Goal: Task Accomplishment & Management: Manage account settings

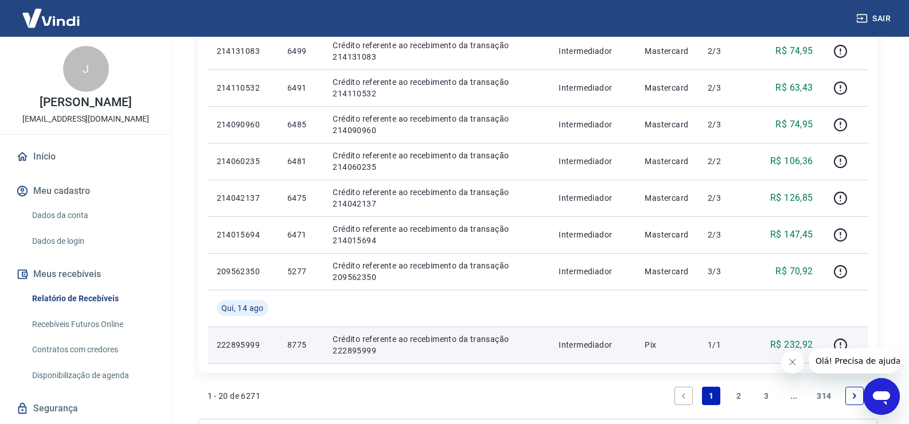
scroll to position [746, 0]
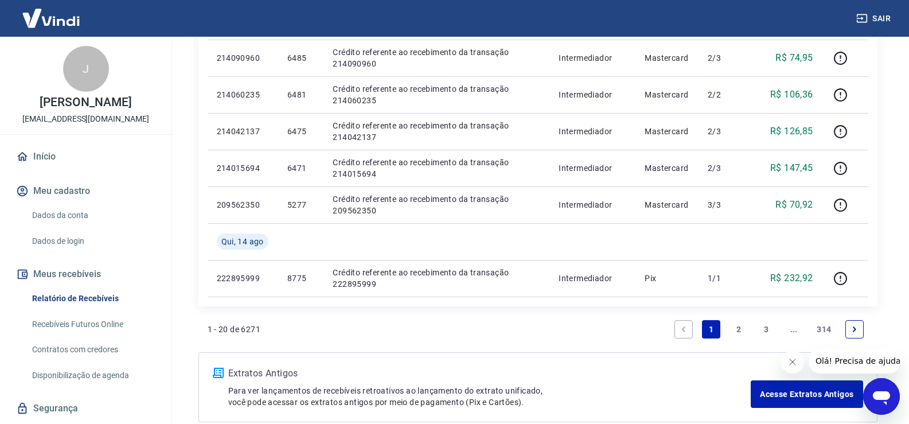
click at [736, 327] on link "2" at bounding box center [739, 329] width 18 height 18
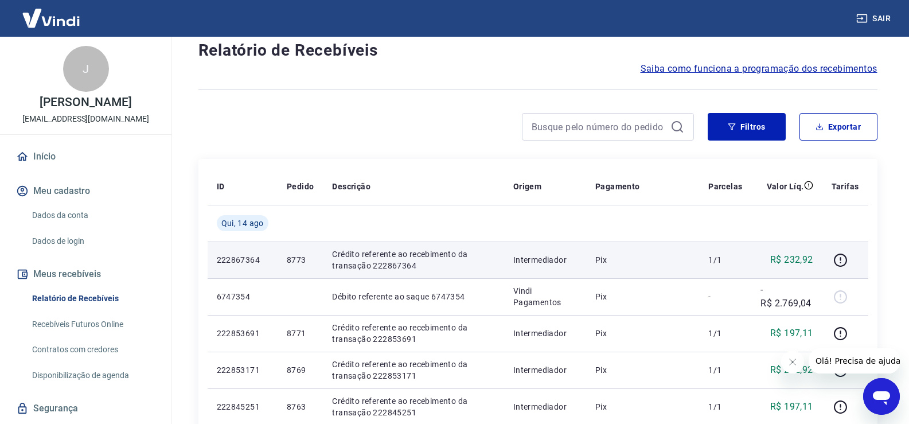
scroll to position [57, 0]
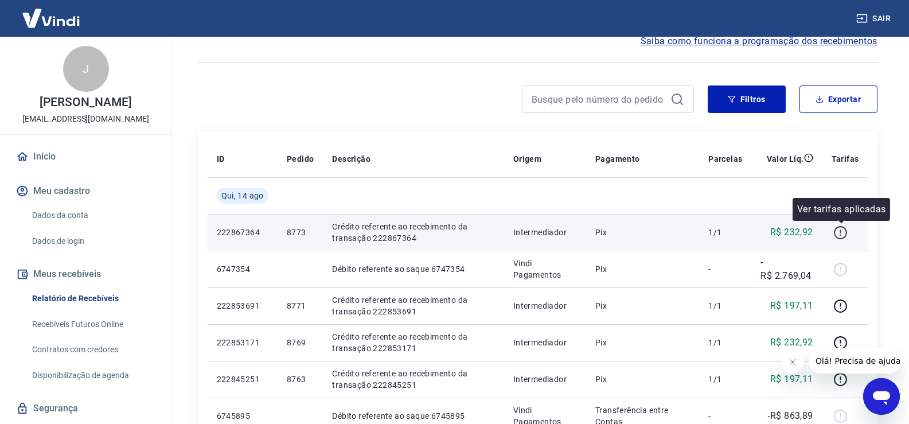
click at [841, 232] on icon "button" at bounding box center [840, 230] width 1 height 3
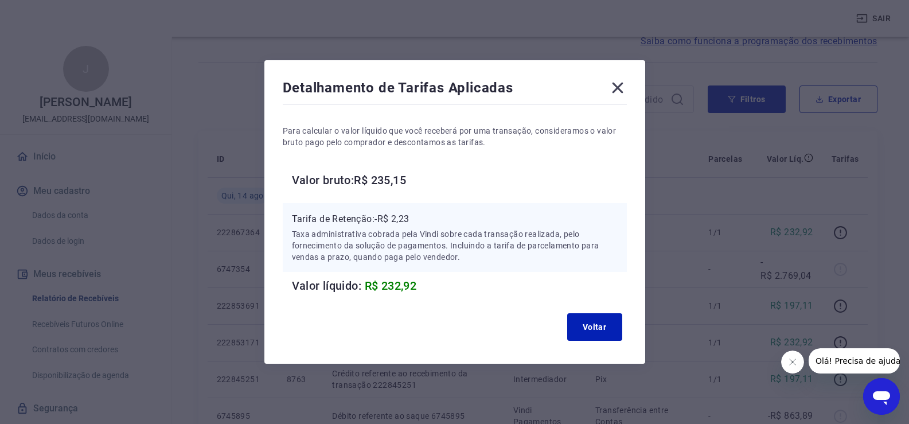
click at [623, 91] on icon at bounding box center [617, 88] width 11 height 11
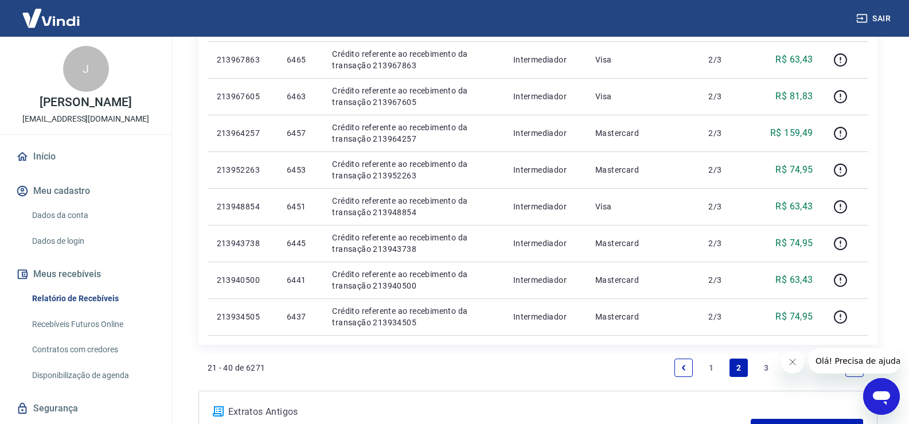
scroll to position [770, 0]
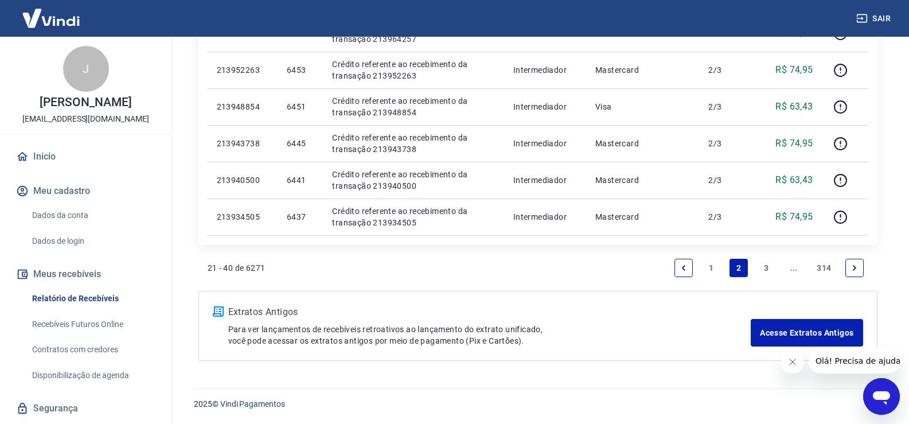
click at [710, 266] on link "1" at bounding box center [711, 268] width 18 height 18
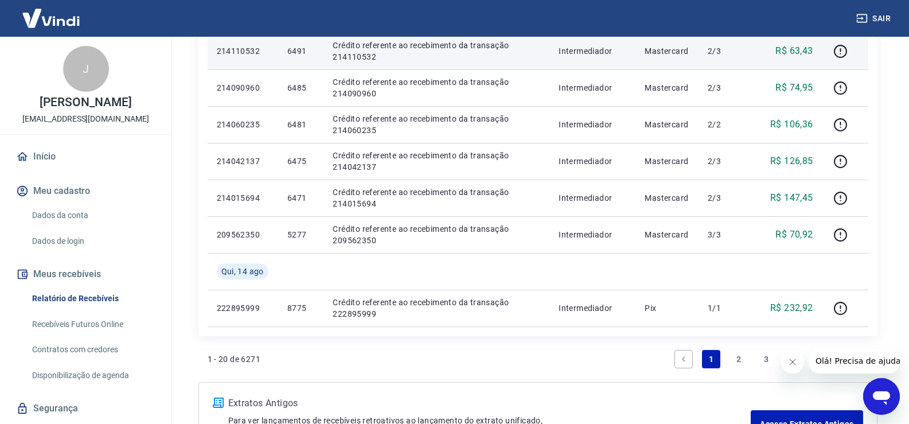
scroll to position [803, 0]
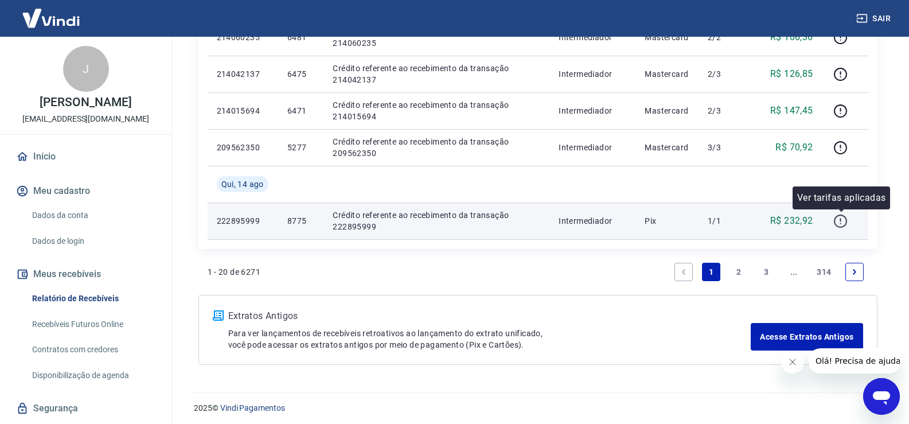
click at [843, 222] on icon "button" at bounding box center [840, 221] width 14 height 14
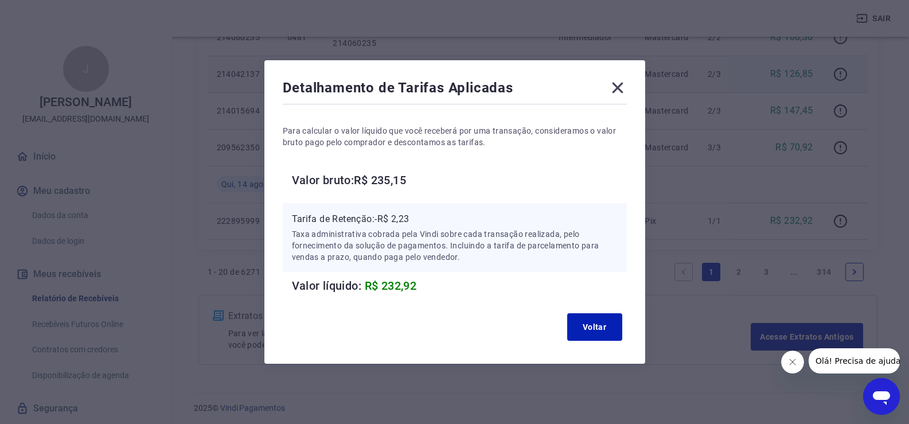
click at [622, 86] on icon at bounding box center [618, 88] width 18 height 18
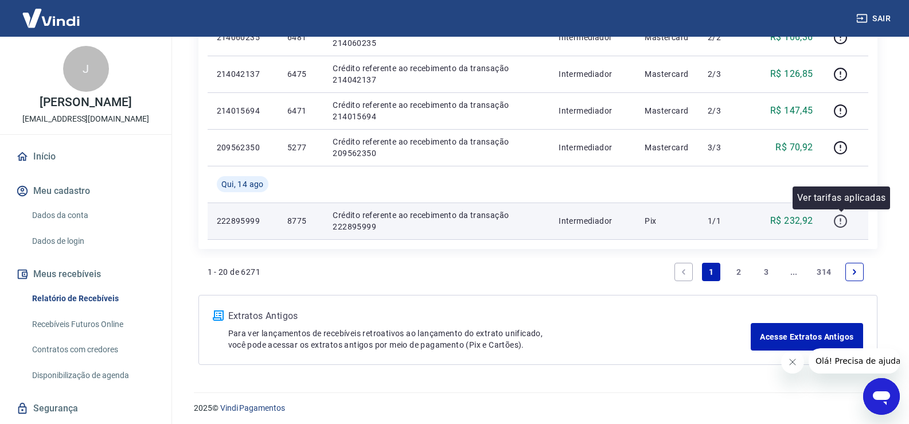
click at [844, 220] on icon "button" at bounding box center [840, 221] width 14 height 14
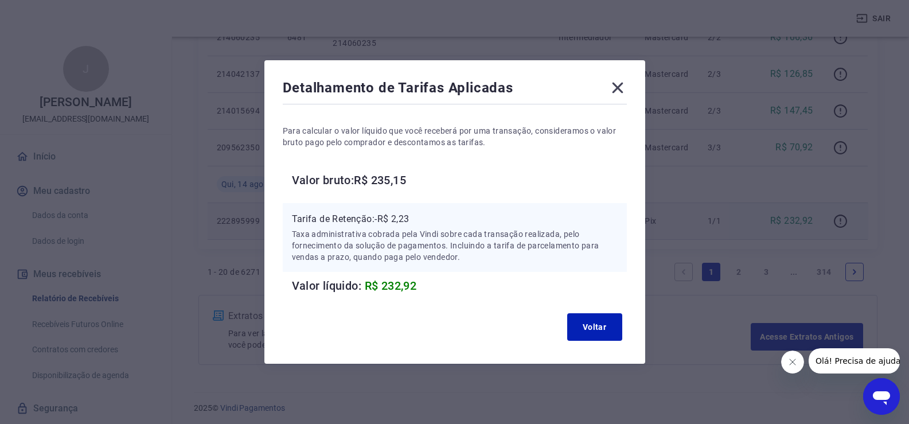
click at [622, 89] on icon at bounding box center [617, 88] width 11 height 11
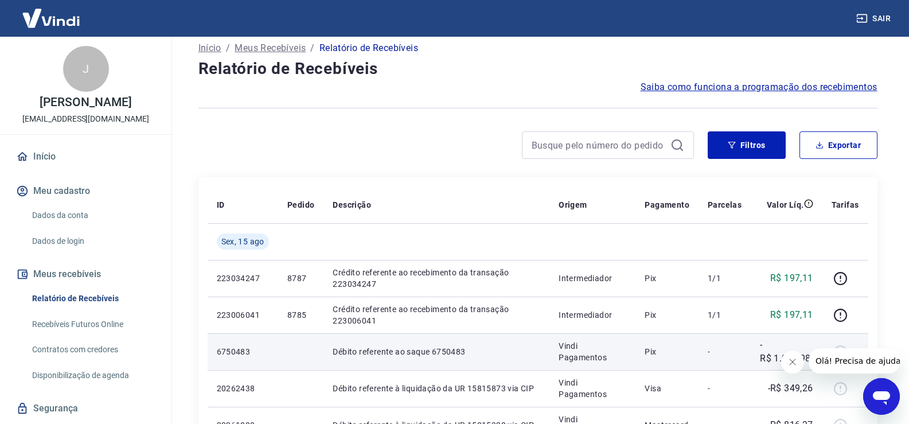
scroll to position [0, 0]
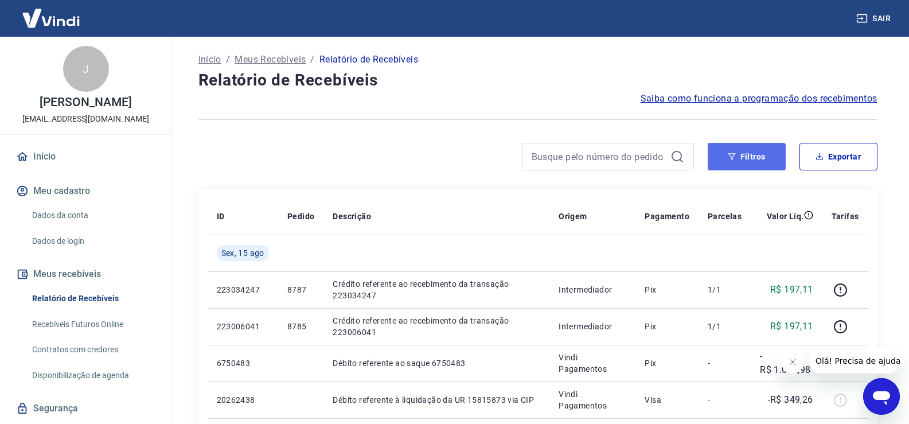
click at [754, 151] on button "Filtros" at bounding box center [747, 157] width 78 height 28
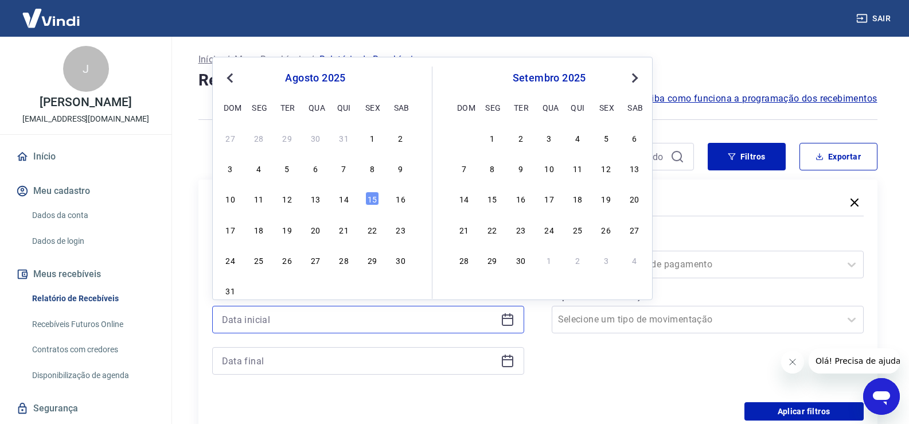
click at [270, 322] on input at bounding box center [359, 319] width 274 height 17
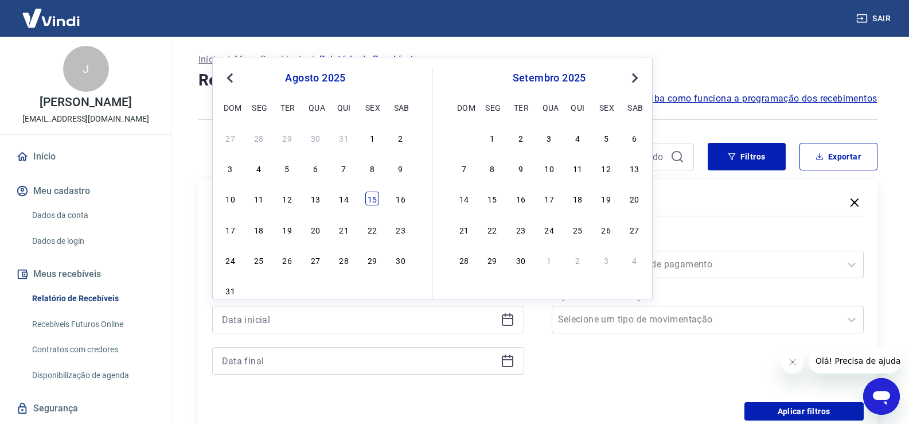
click at [370, 193] on div "15" at bounding box center [372, 199] width 14 height 14
type input "[DATE]"
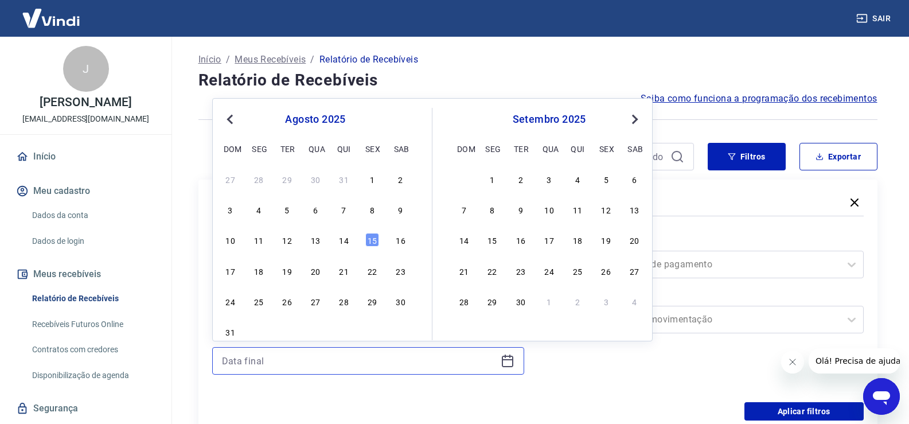
click at [286, 356] on input at bounding box center [359, 360] width 274 height 17
click at [371, 238] on div "15" at bounding box center [372, 240] width 14 height 14
type input "[DATE]"
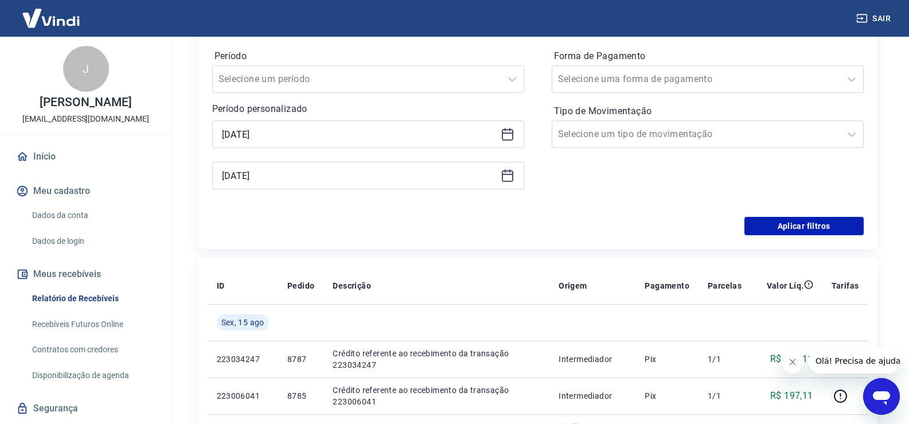
scroll to position [229, 0]
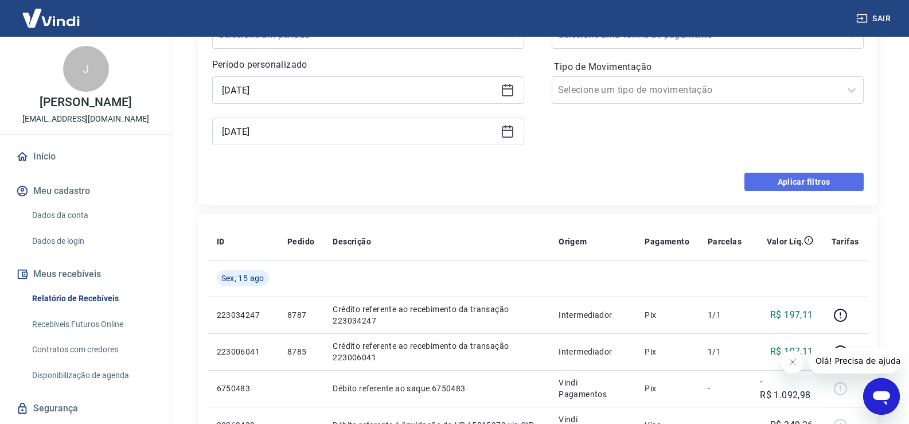
click at [786, 179] on button "Aplicar filtros" at bounding box center [803, 182] width 119 height 18
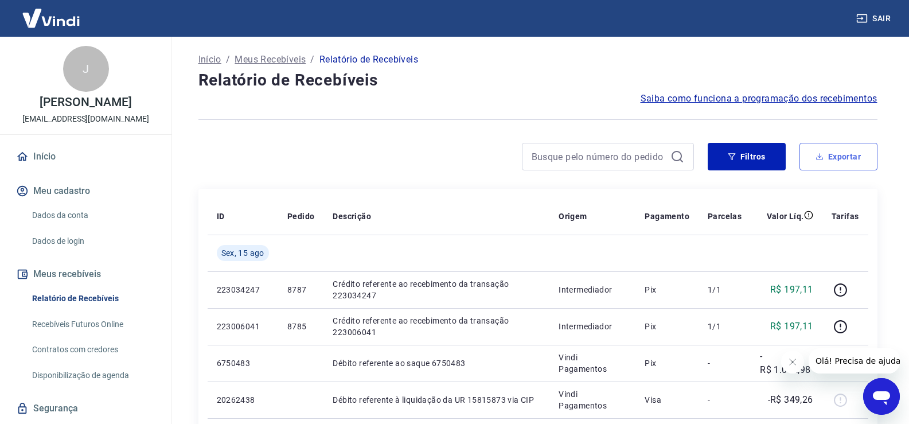
click at [850, 151] on button "Exportar" at bounding box center [839, 157] width 78 height 28
type input "[DATE]"
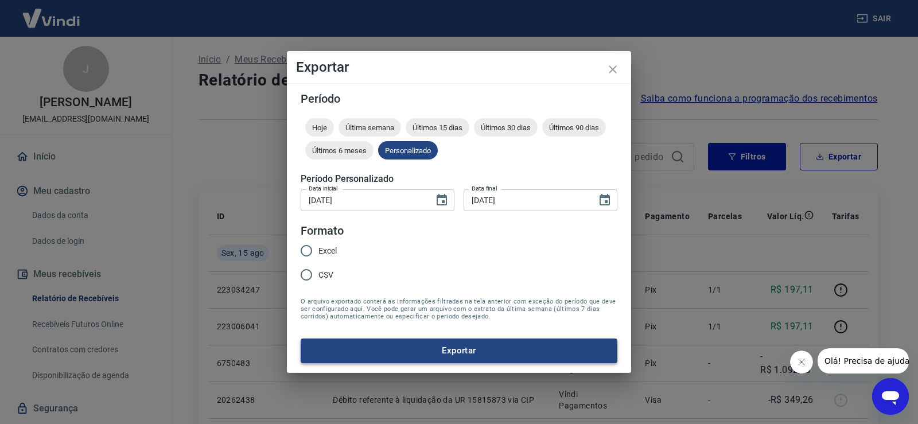
click at [466, 348] on button "Exportar" at bounding box center [459, 350] width 317 height 24
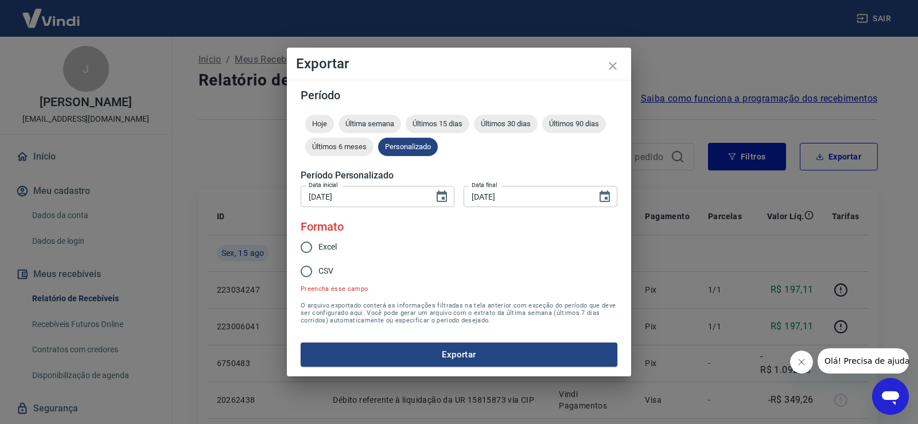
click at [324, 241] on span "Excel" at bounding box center [327, 247] width 18 height 12
click at [318, 241] on input "Excel" at bounding box center [306, 247] width 24 height 24
radio input "true"
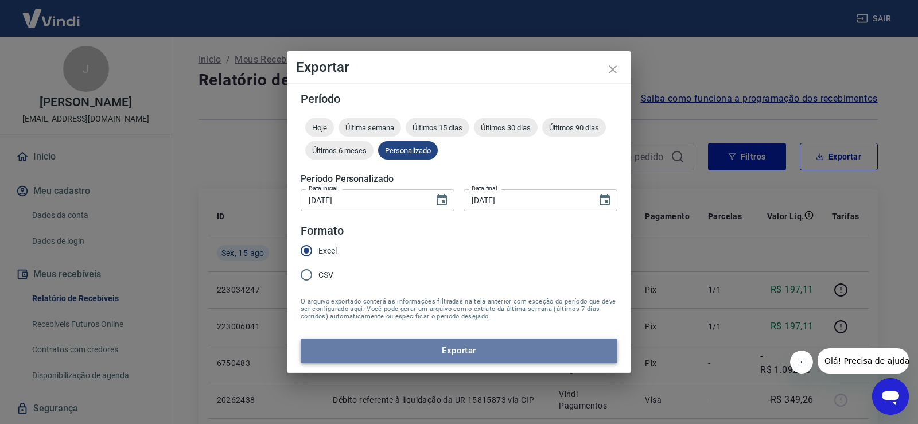
click at [456, 346] on button "Exportar" at bounding box center [459, 350] width 317 height 24
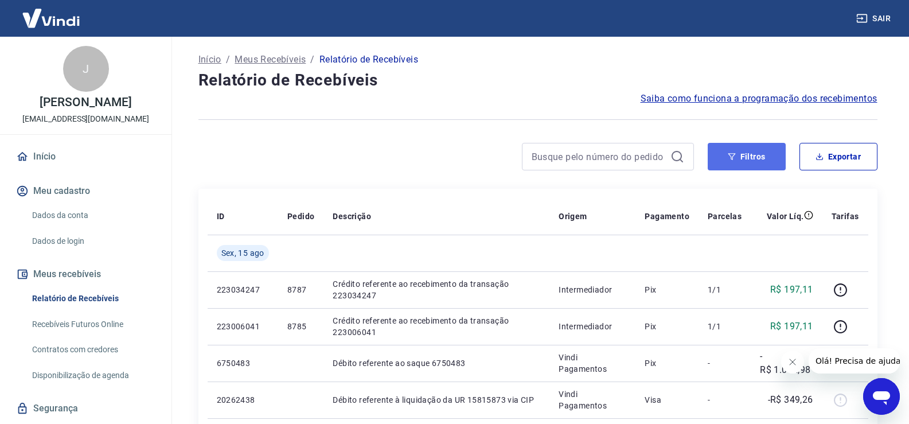
click at [760, 155] on button "Filtros" at bounding box center [747, 157] width 78 height 28
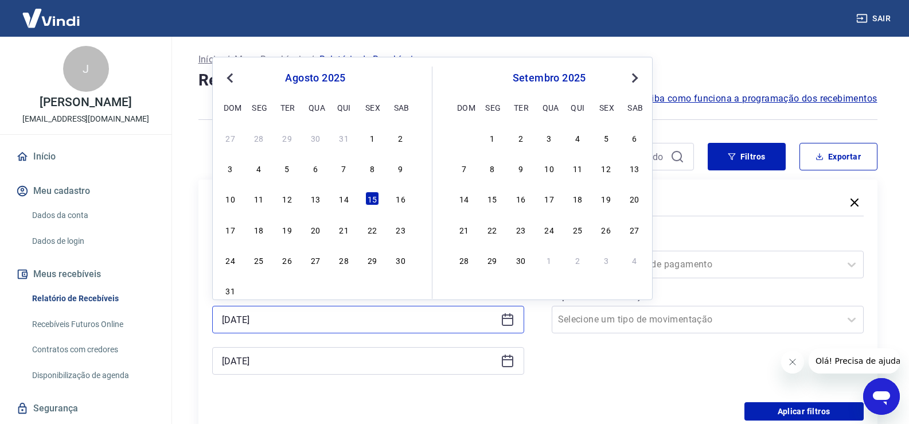
click at [476, 317] on input "[DATE]" at bounding box center [359, 319] width 274 height 17
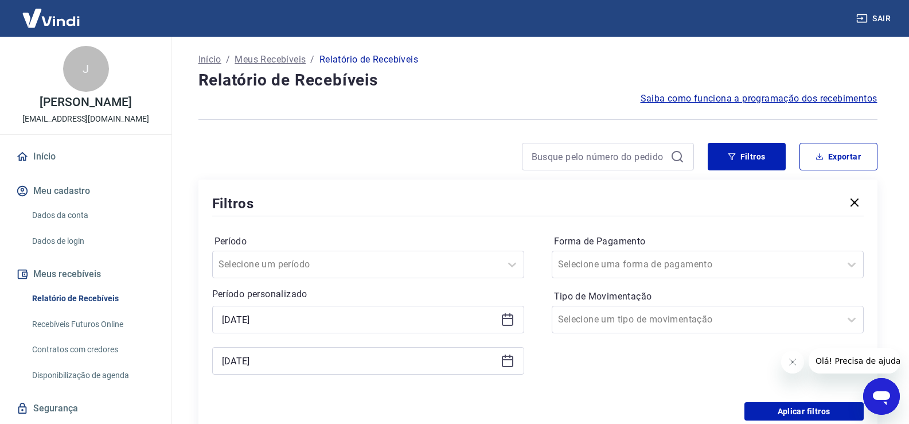
drag, startPoint x: 353, startPoint y: 332, endPoint x: 216, endPoint y: 330, distance: 136.5
click at [217, 330] on div "[DATE]" at bounding box center [368, 320] width 312 height 28
drag, startPoint x: 853, startPoint y: 202, endPoint x: 836, endPoint y: 215, distance: 21.2
click at [853, 202] on icon "button" at bounding box center [855, 203] width 14 height 14
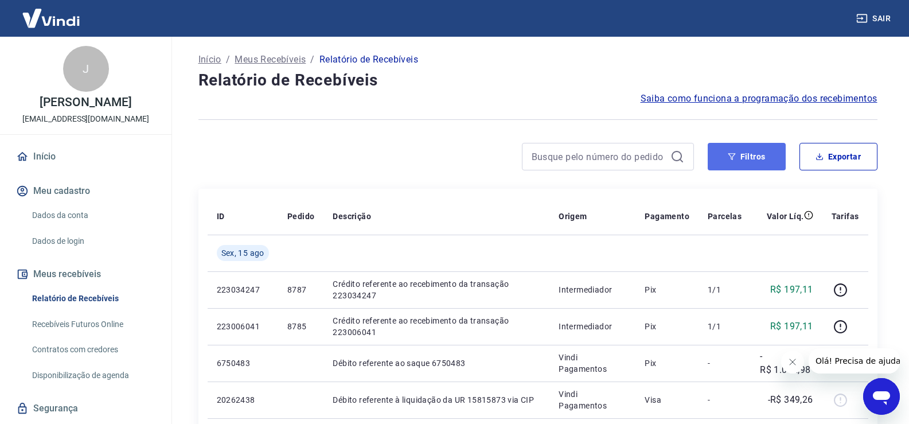
click at [726, 155] on button "Filtros" at bounding box center [747, 157] width 78 height 28
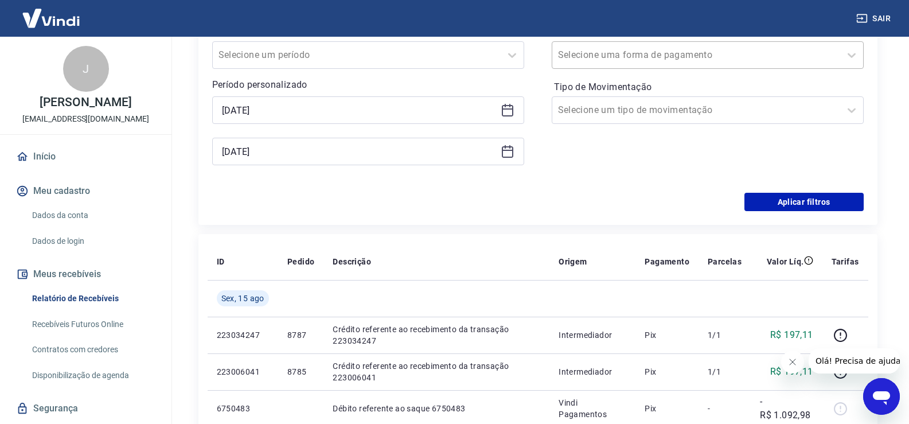
scroll to position [229, 0]
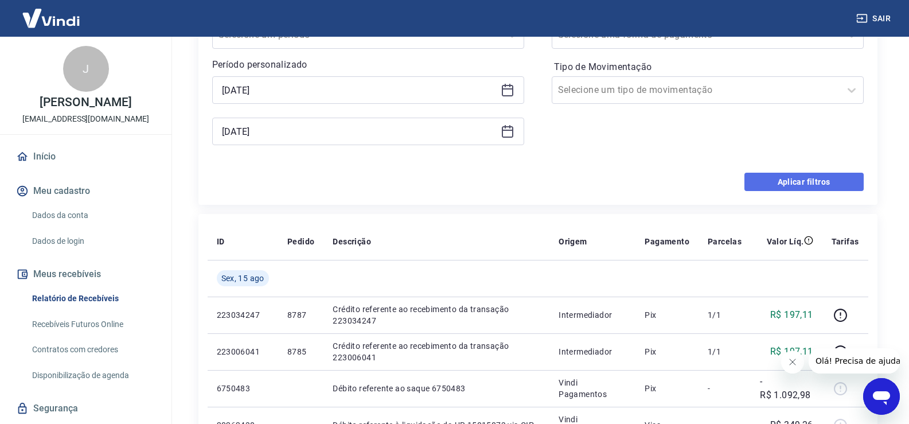
click at [806, 182] on button "Aplicar filtros" at bounding box center [803, 182] width 119 height 18
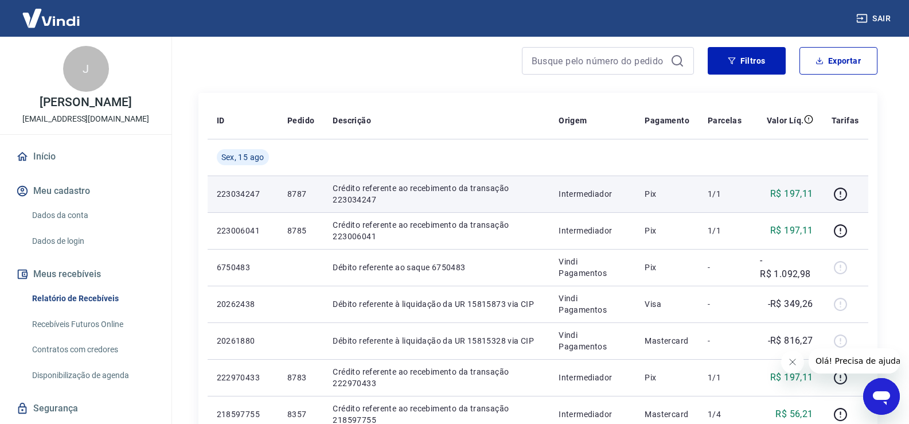
scroll to position [57, 0]
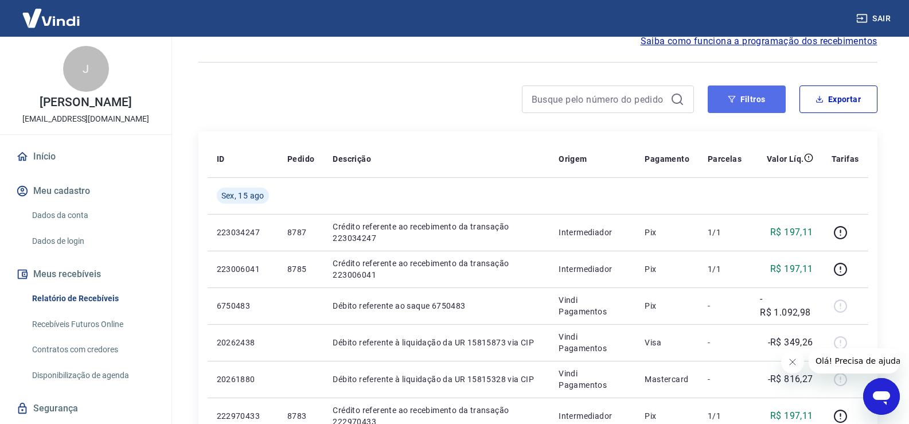
click at [742, 102] on button "Filtros" at bounding box center [747, 99] width 78 height 28
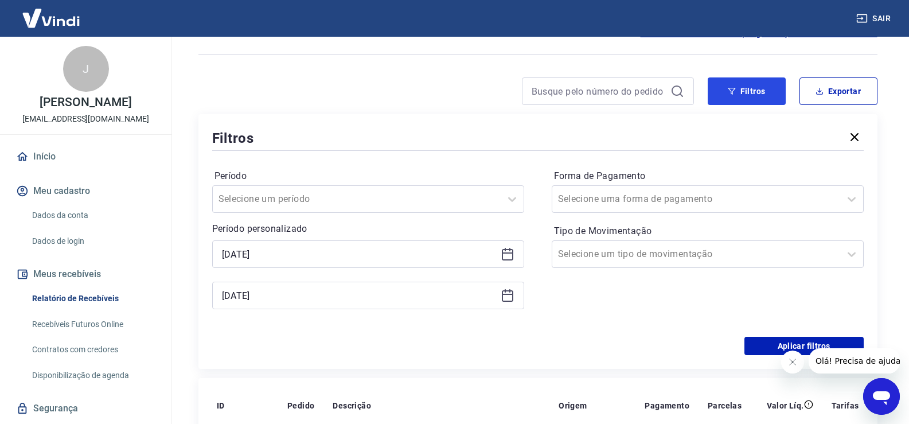
scroll to position [0, 0]
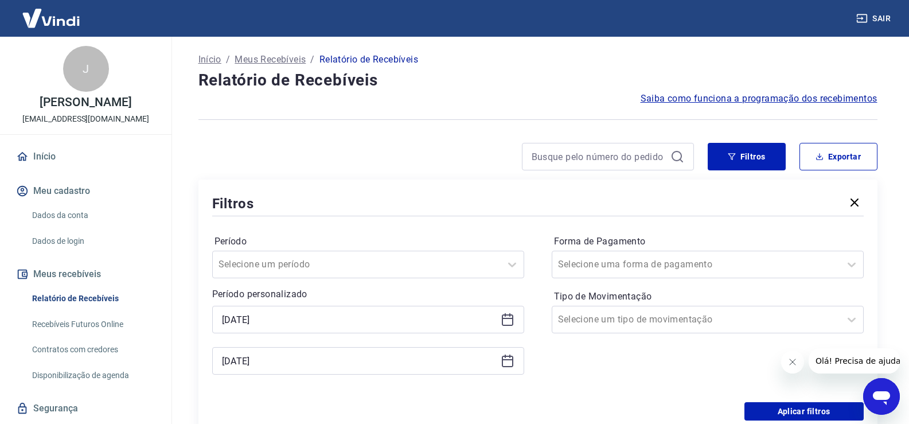
click at [509, 319] on icon at bounding box center [508, 320] width 14 height 14
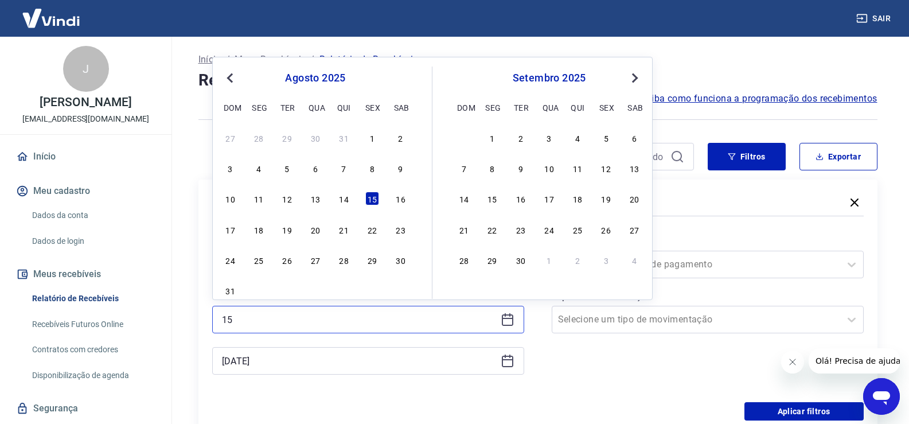
type input "1"
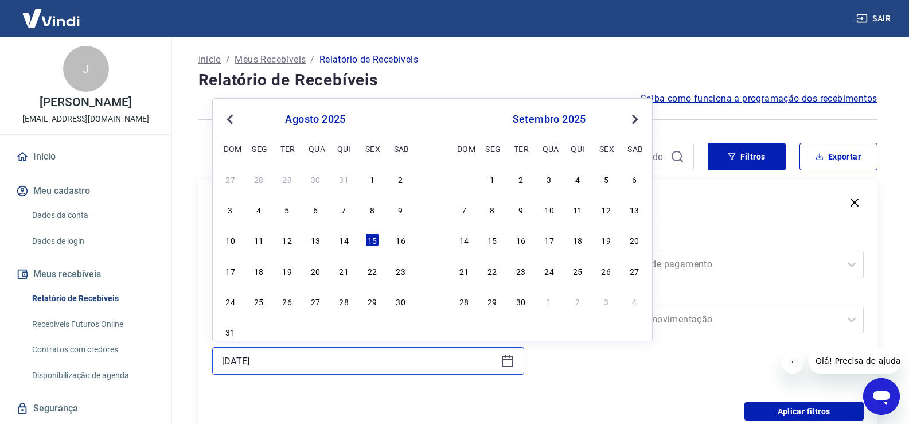
drag, startPoint x: 320, startPoint y: 361, endPoint x: 312, endPoint y: 362, distance: 8.1
click at [319, 361] on input "[DATE]" at bounding box center [359, 360] width 274 height 17
type input "1"
click at [578, 388] on div "Período Selecione um período Período personalizado Previous Month Next Month [D…" at bounding box center [538, 311] width 652 height 184
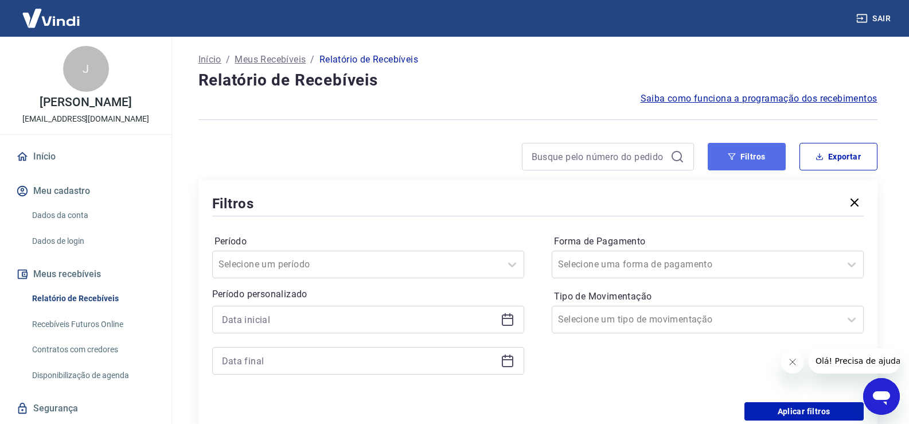
click at [746, 156] on button "Filtros" at bounding box center [747, 157] width 78 height 28
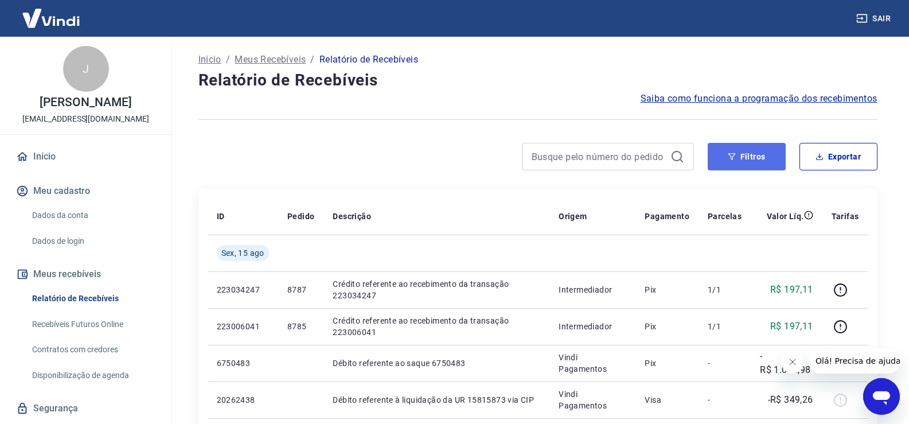
click at [747, 155] on button "Filtros" at bounding box center [747, 157] width 78 height 28
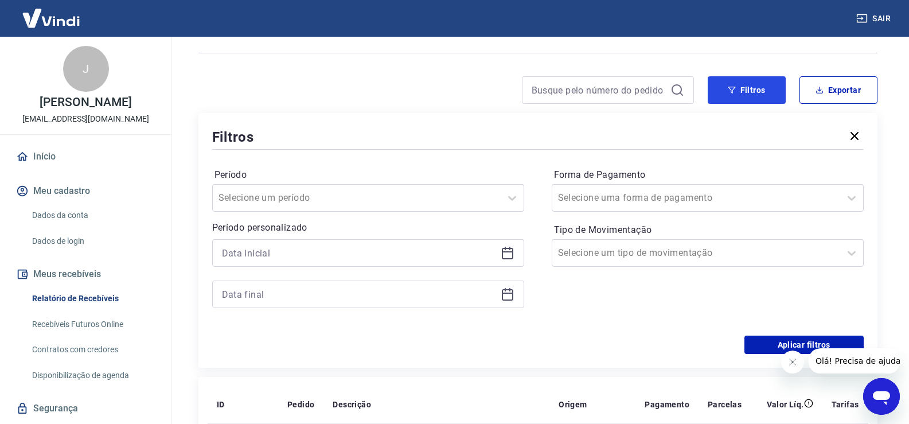
scroll to position [57, 0]
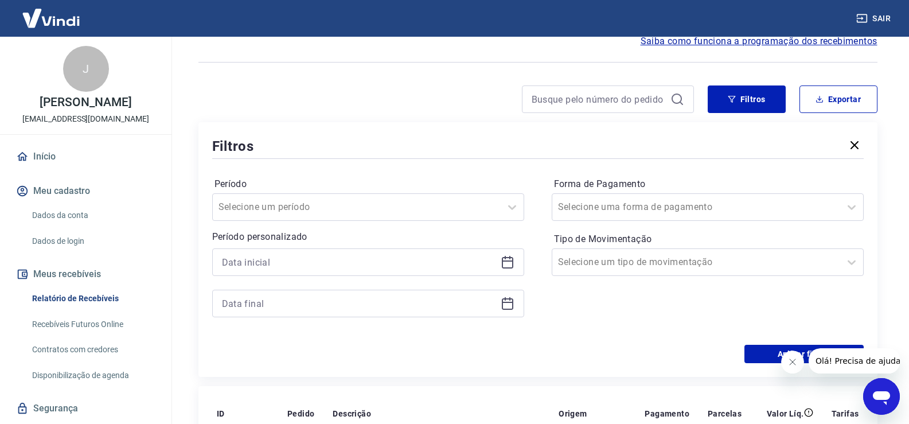
click at [97, 299] on link "Relatório de Recebíveis" at bounding box center [93, 299] width 130 height 24
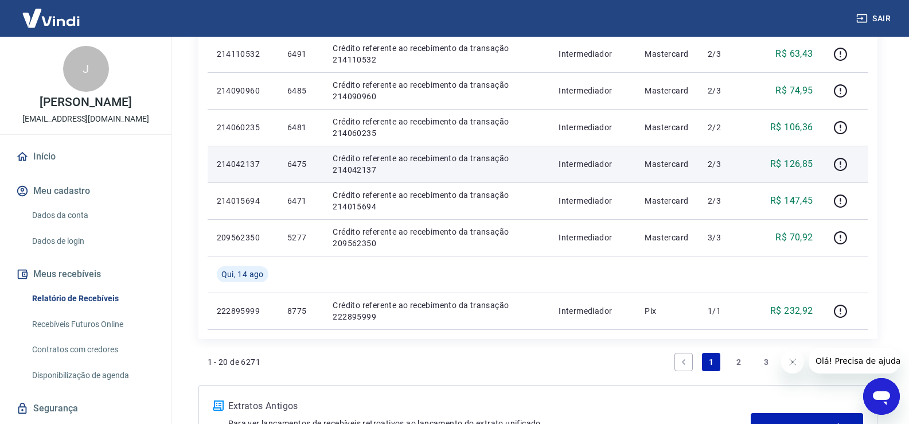
scroll to position [1062, 0]
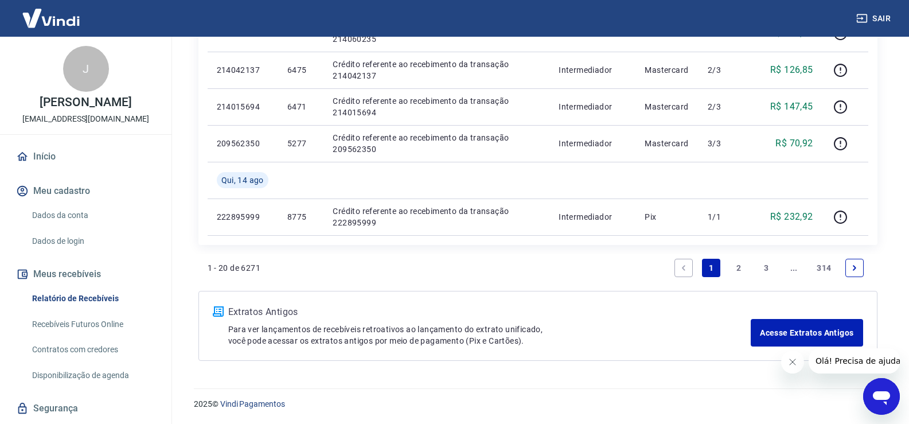
click at [740, 268] on link "2" at bounding box center [739, 268] width 18 height 18
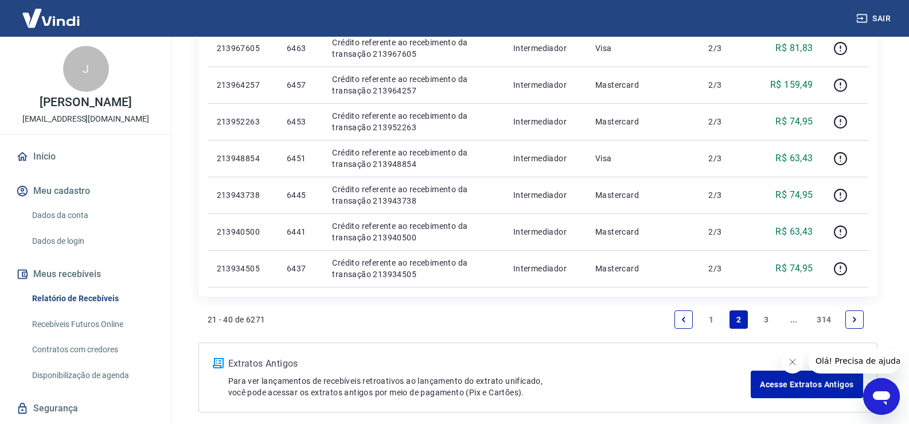
scroll to position [1025, 0]
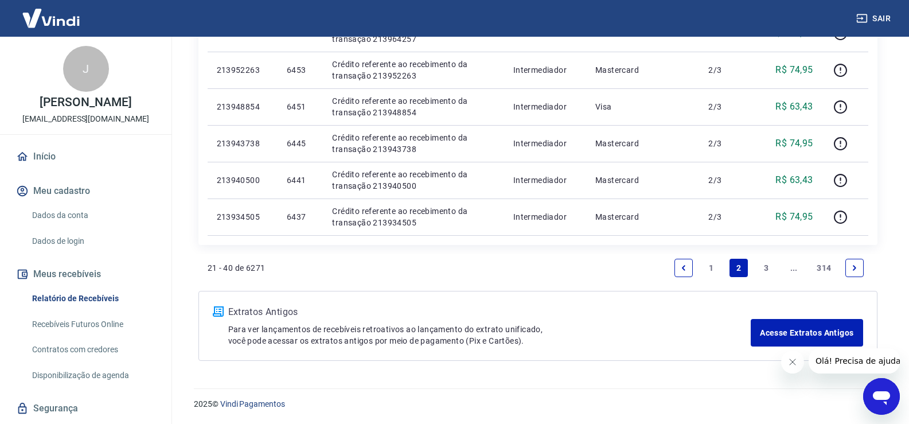
drag, startPoint x: 711, startPoint y: 268, endPoint x: 746, endPoint y: 326, distance: 67.7
click at [711, 268] on link "1" at bounding box center [711, 268] width 18 height 18
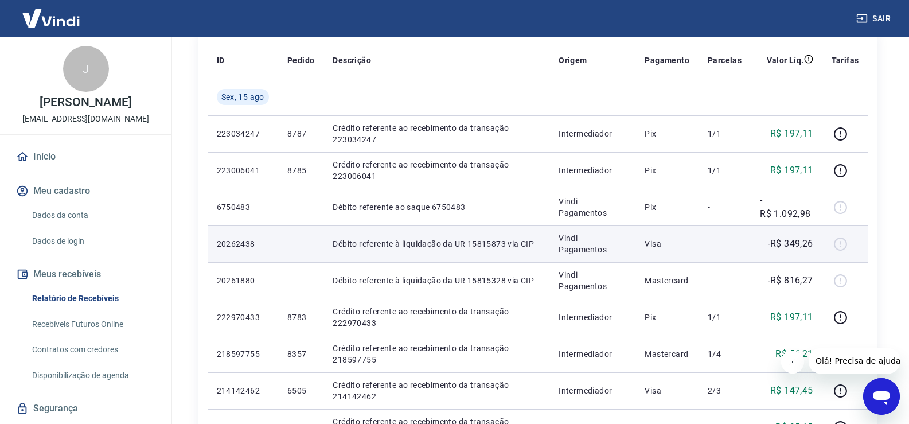
scroll to position [431, 0]
